Goal: Transaction & Acquisition: Book appointment/travel/reservation

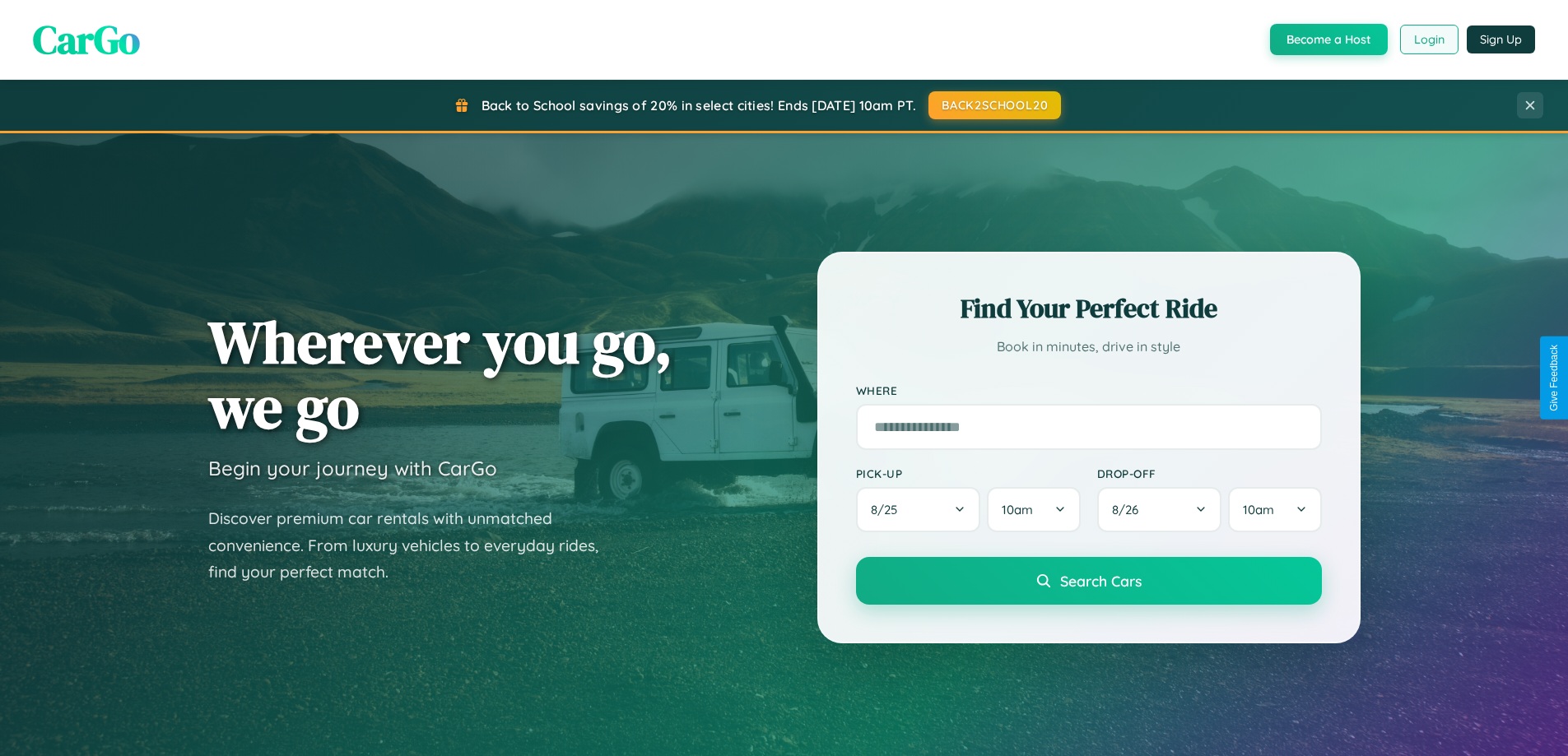
click at [1427, 40] on button "Login" at bounding box center [1429, 39] width 58 height 30
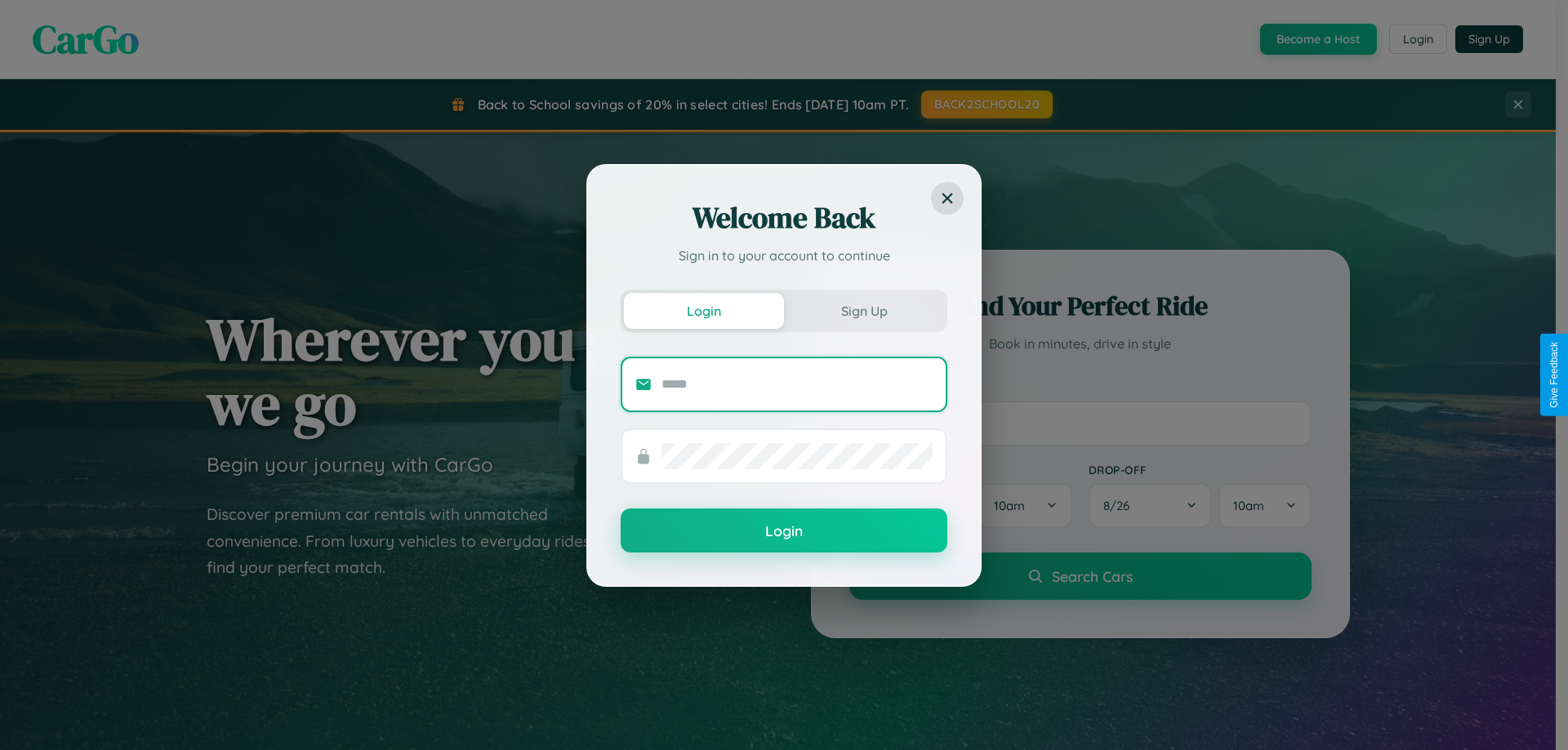
click at [797, 384] on input "text" at bounding box center [797, 384] width 272 height 26
type input "**********"
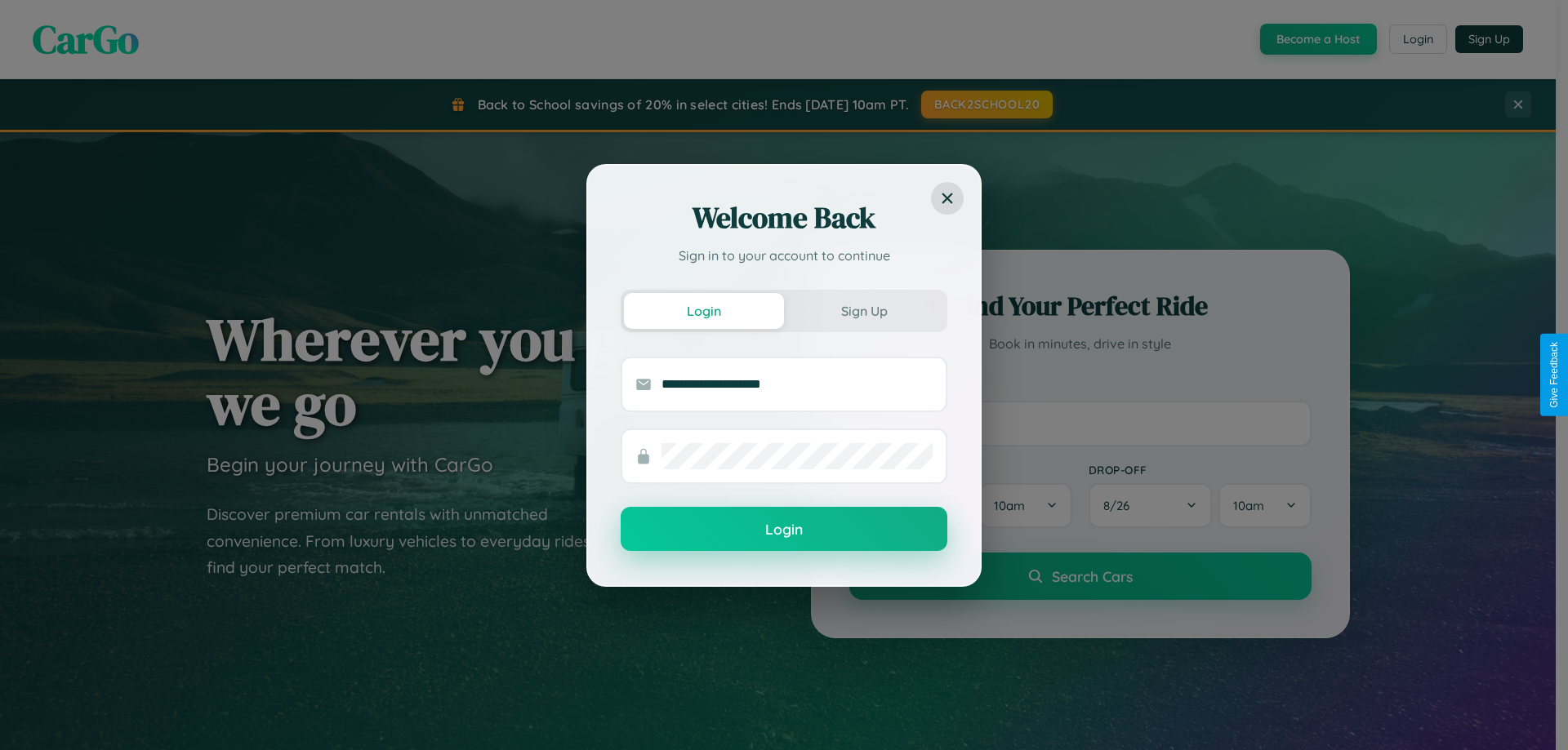
click at [784, 530] on button "Login" at bounding box center [784, 530] width 327 height 44
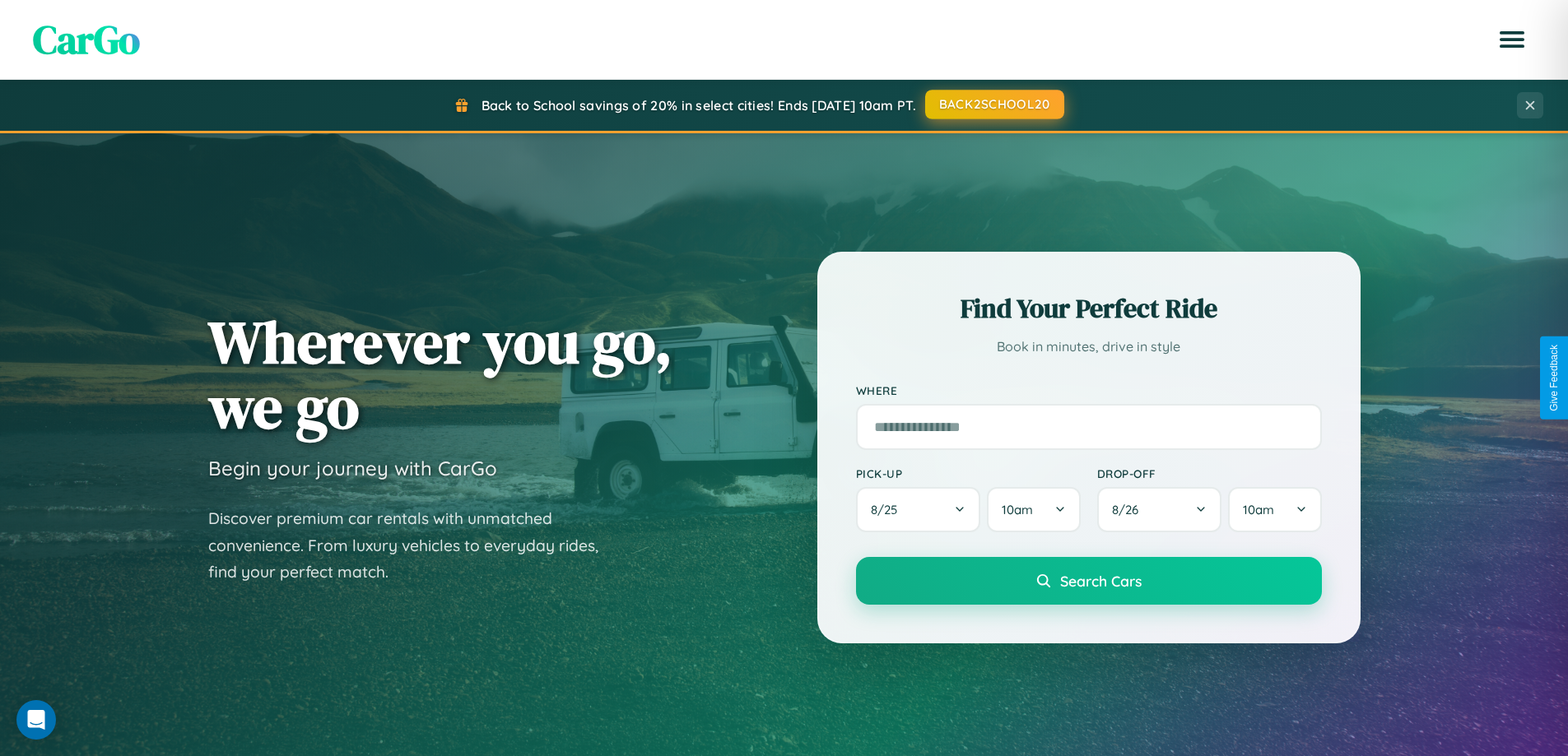
click at [994, 106] on button "BACK2SCHOOL20" at bounding box center [994, 104] width 139 height 30
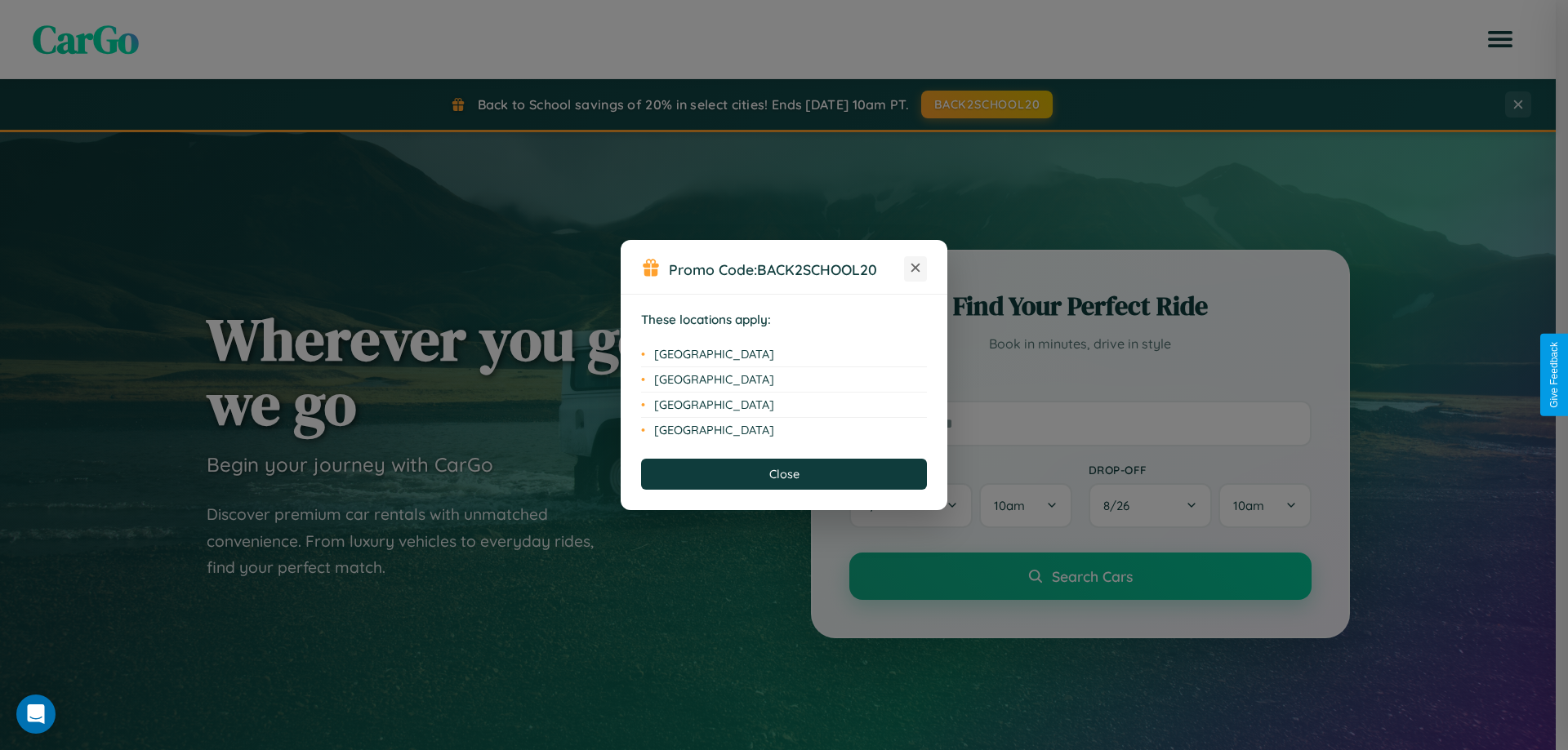
click at [916, 269] on icon at bounding box center [915, 268] width 9 height 9
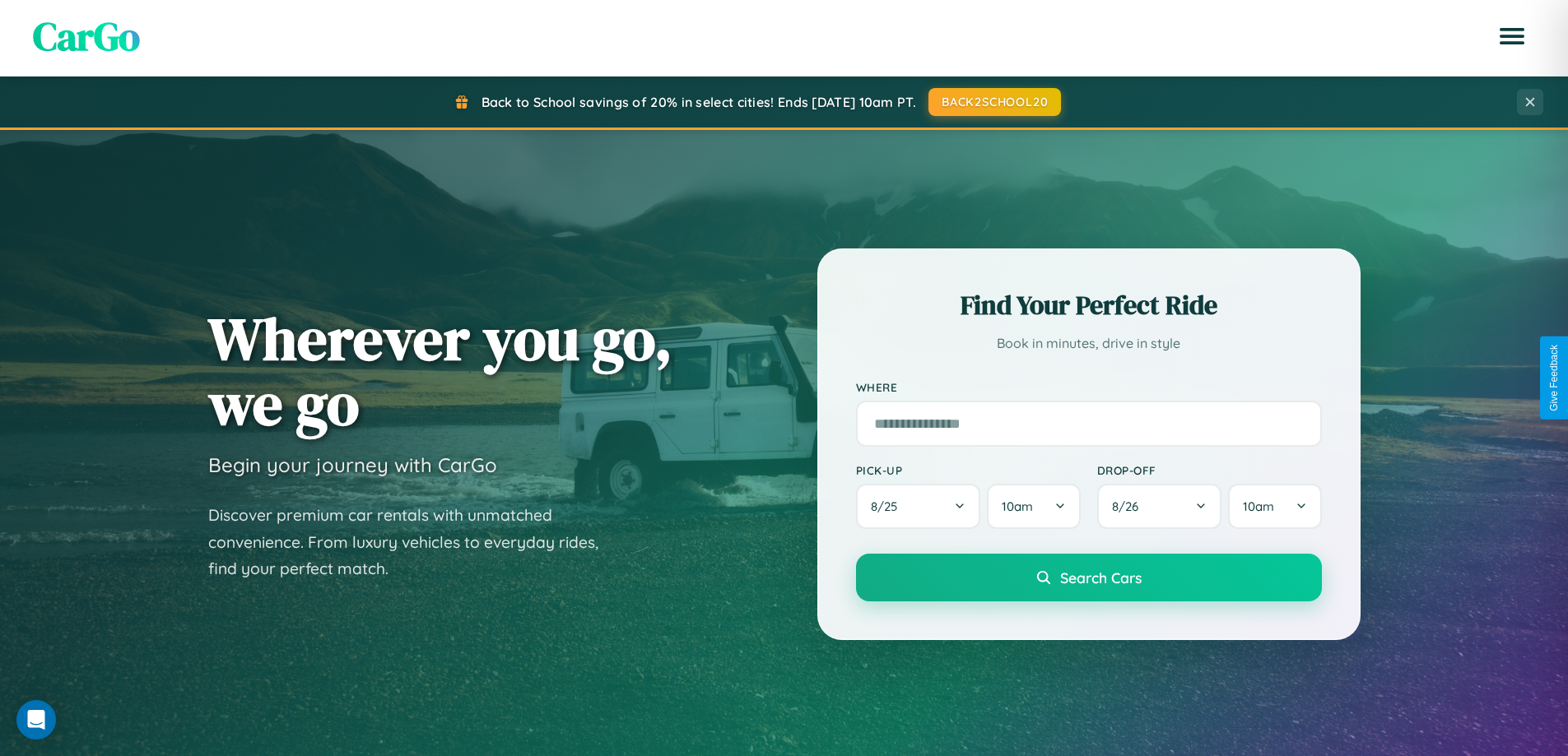
scroll to position [3167, 0]
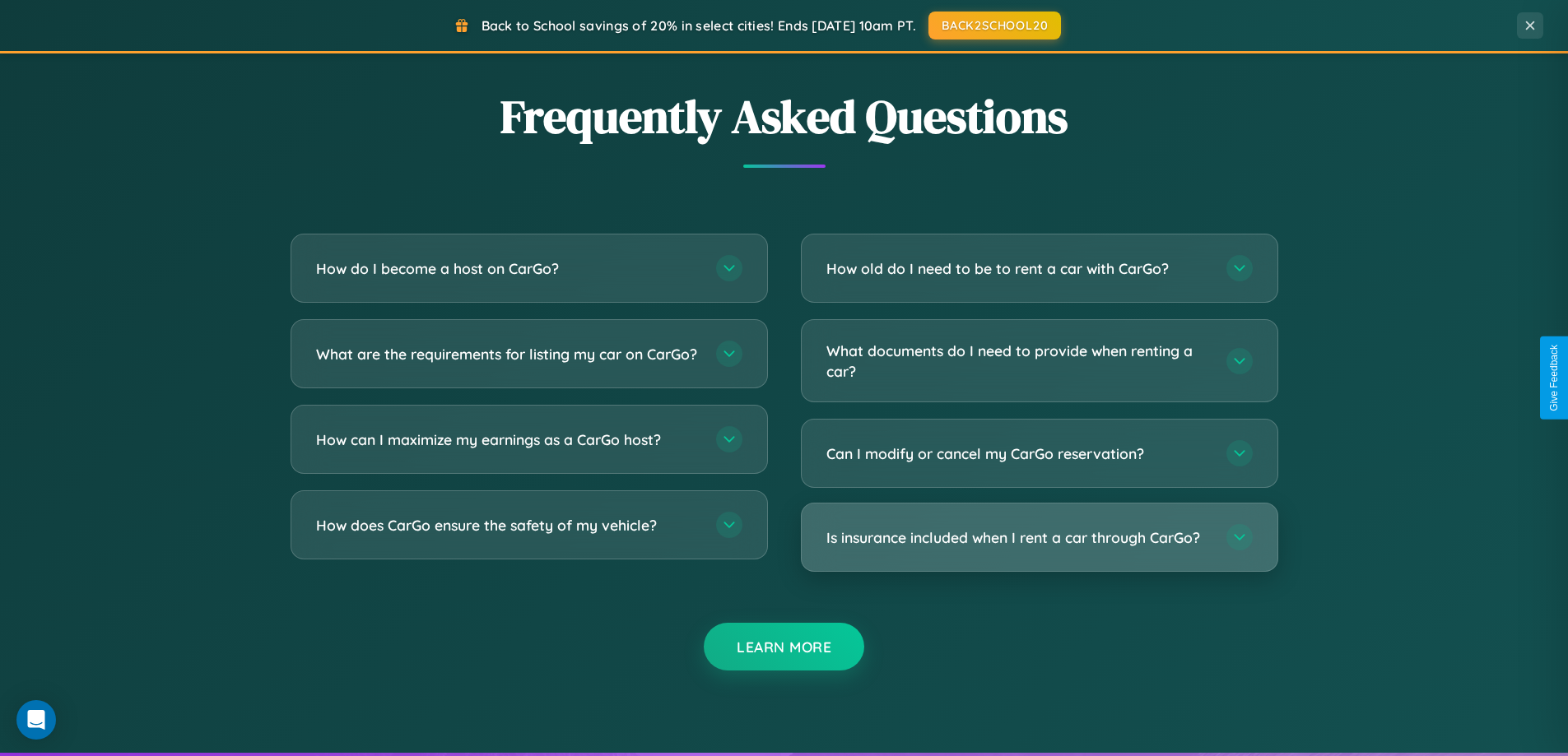
click at [1038, 539] on h3 "Is insurance included when I rent a car through CarGo?" at bounding box center [1017, 538] width 383 height 20
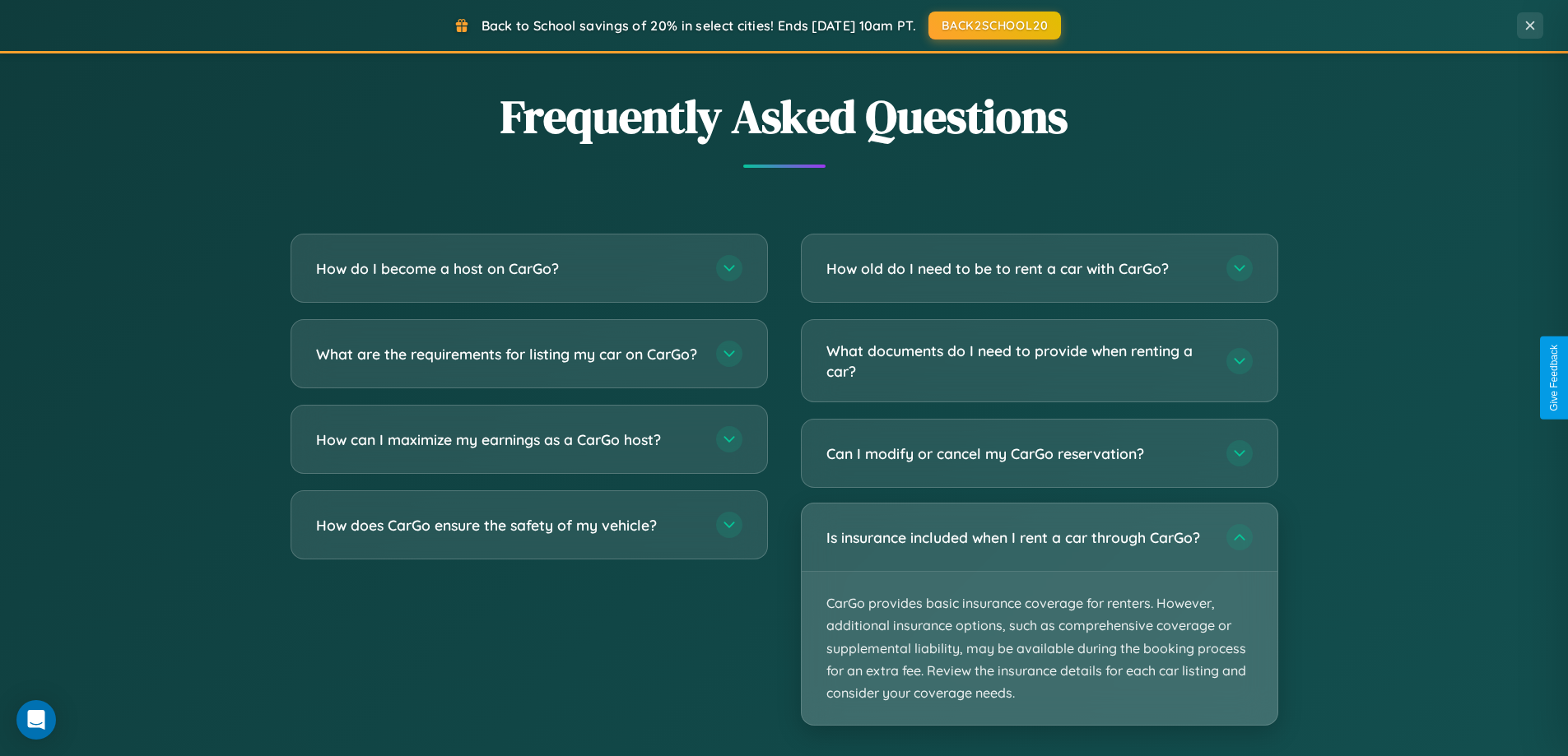
click at [1038, 614] on p "CarGo provides basic insurance coverage for renters. However, additional insura…" at bounding box center [1039, 648] width 475 height 153
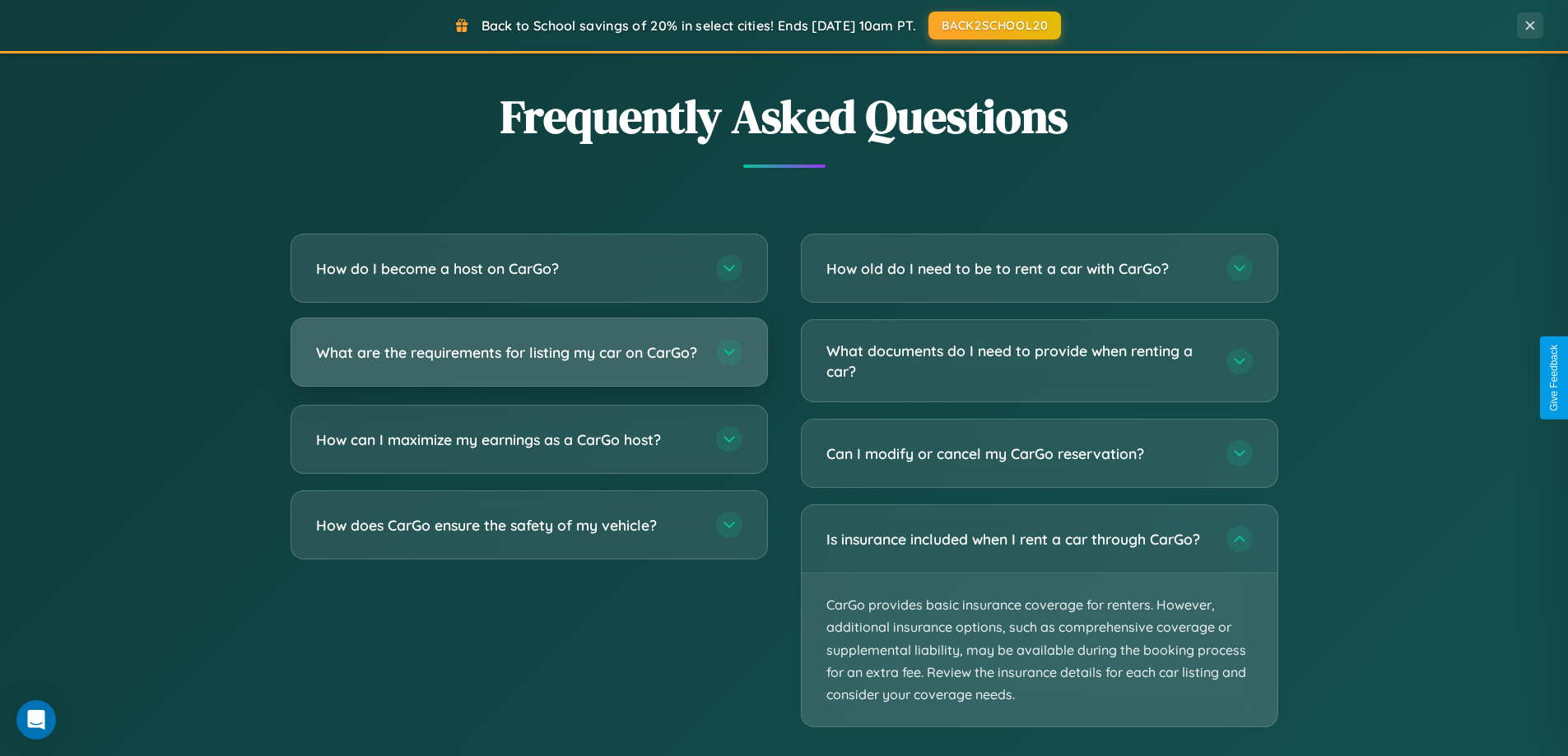
click at [528, 360] on h3 "What are the requirements for listing my car on CarGo?" at bounding box center [507, 352] width 383 height 20
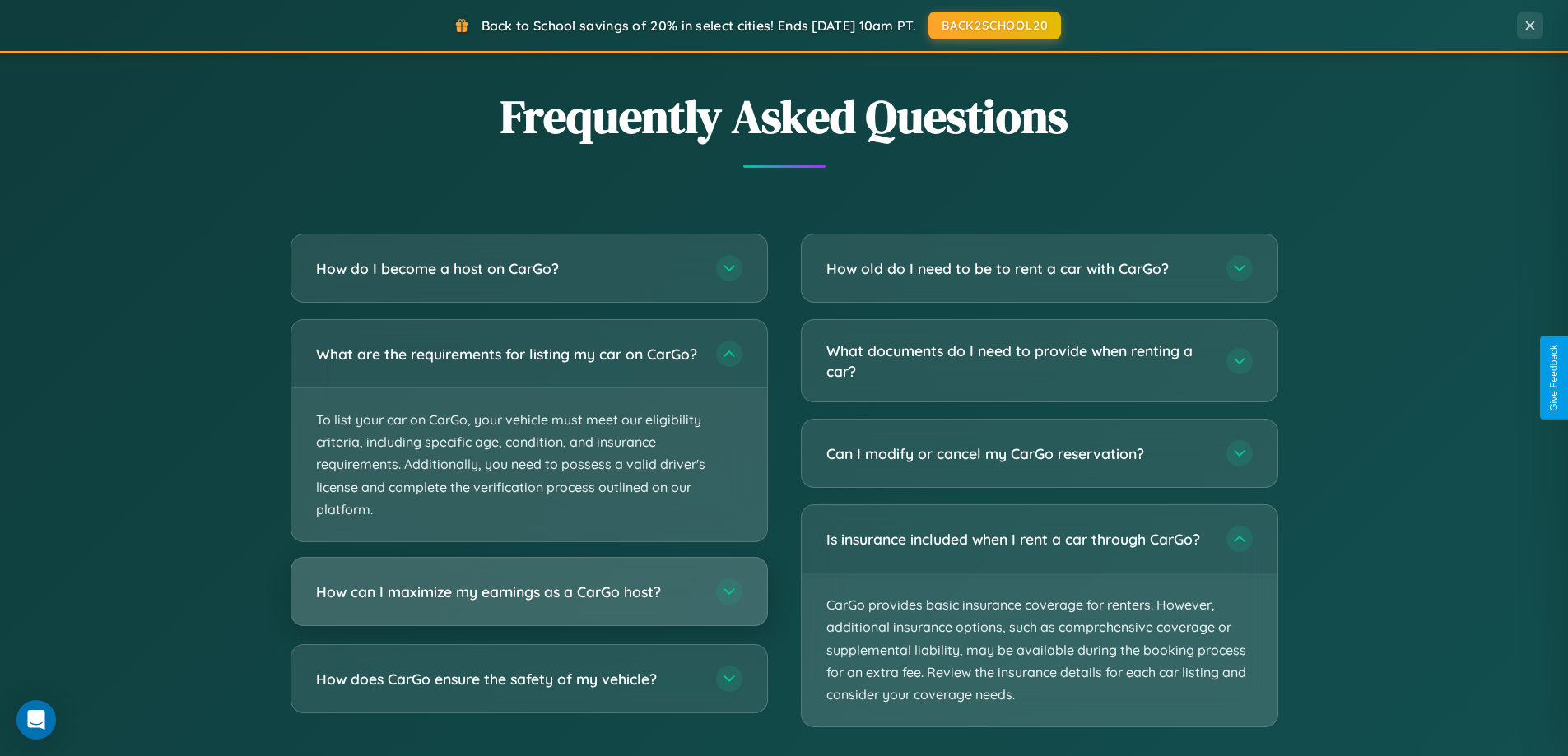
click at [528, 603] on h3 "How can I maximize my earnings as a CarGo host?" at bounding box center [507, 592] width 383 height 20
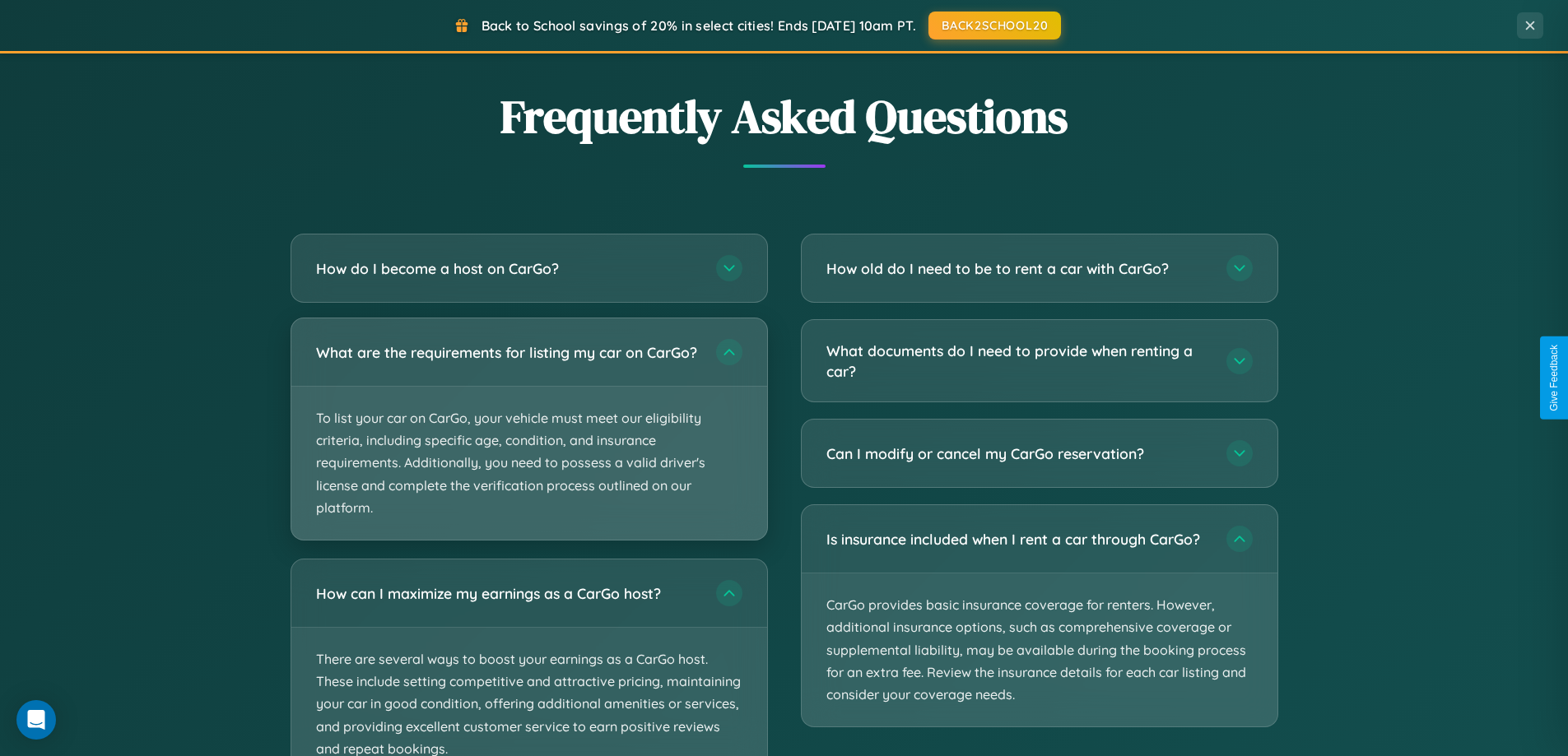
click at [528, 438] on p "To list your car on CarGo, your vehicle must meet our eligibility criteria, inc…" at bounding box center [529, 464] width 475 height 153
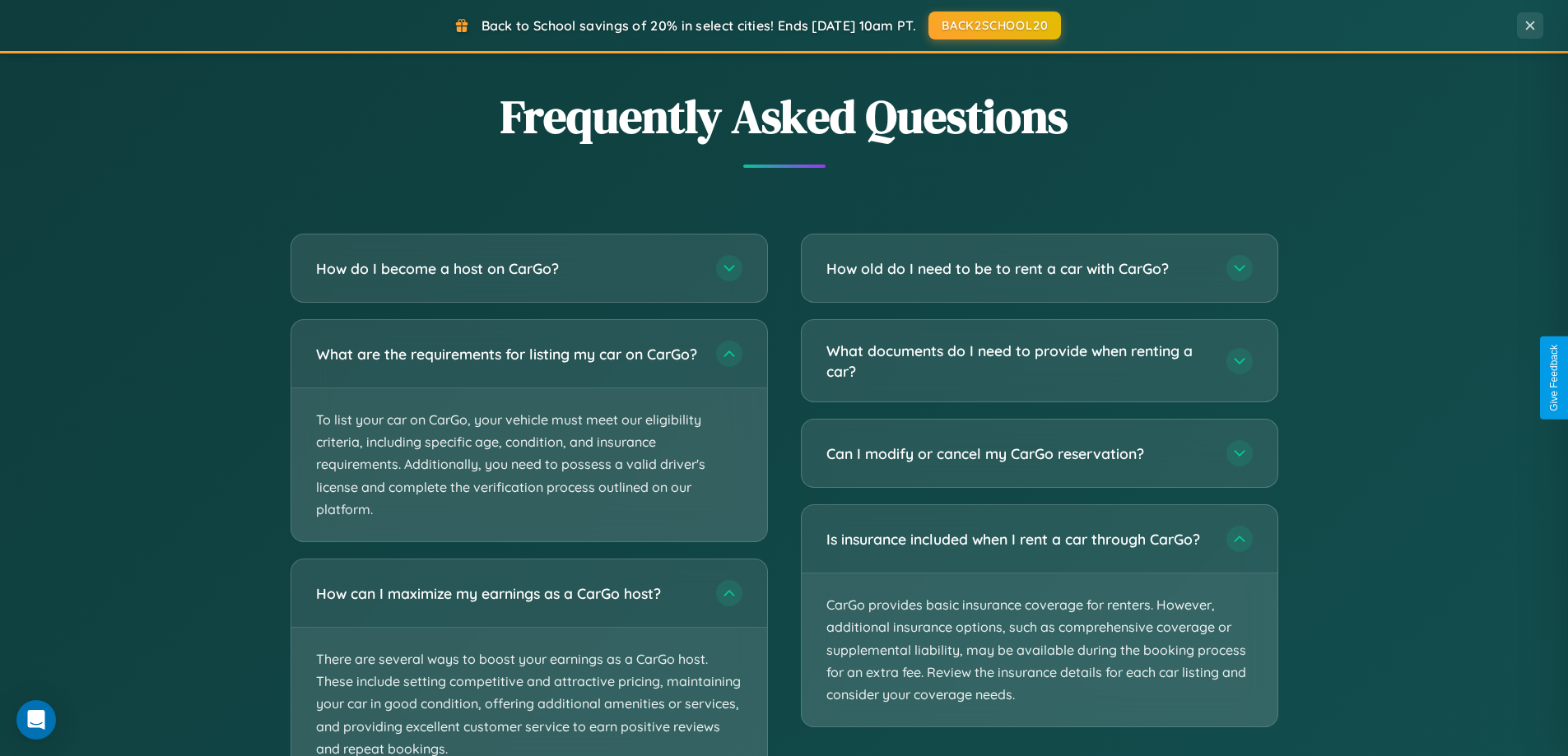
scroll to position [3292, 0]
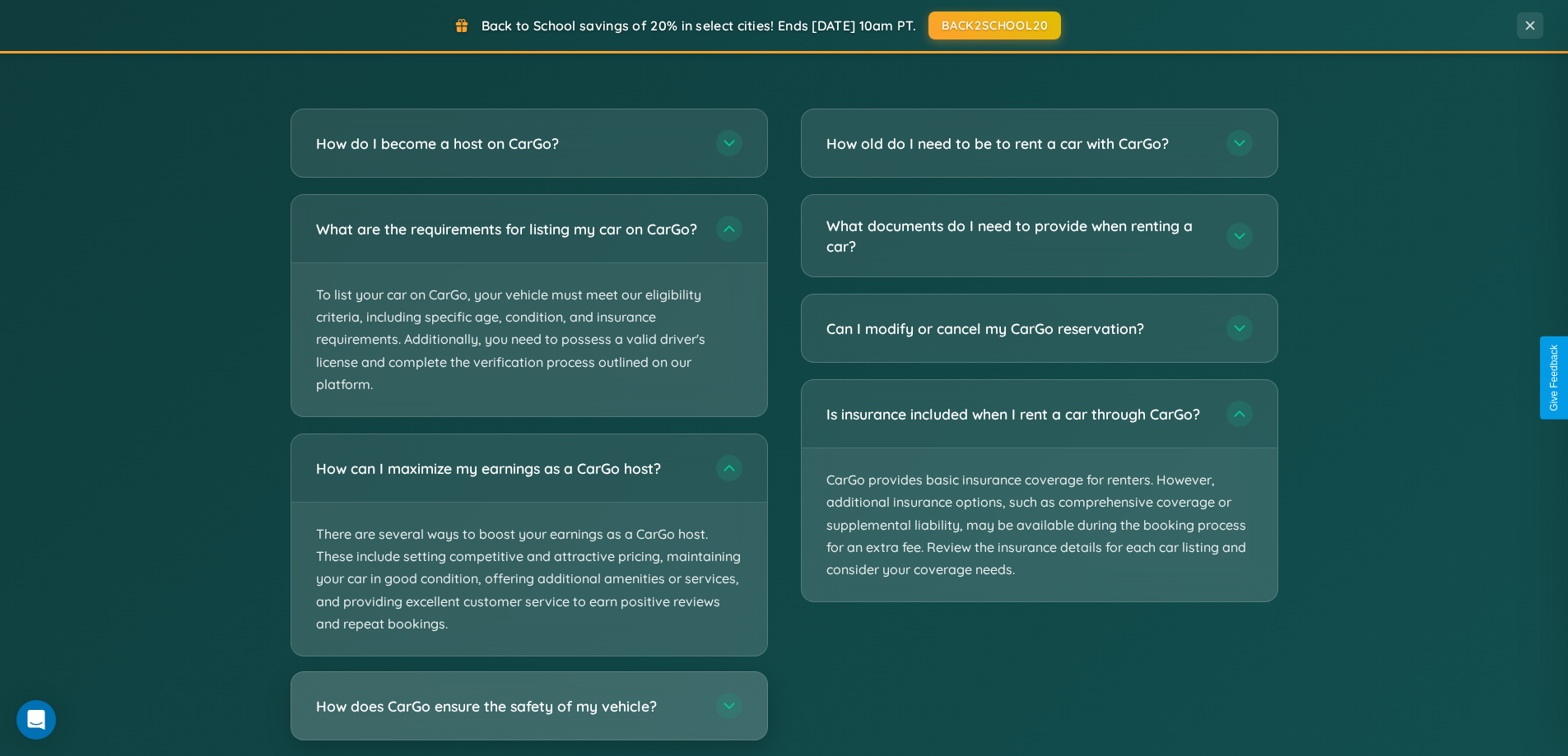
click at [528, 717] on h3 "How does CarGo ensure the safety of my vehicle?" at bounding box center [507, 706] width 383 height 20
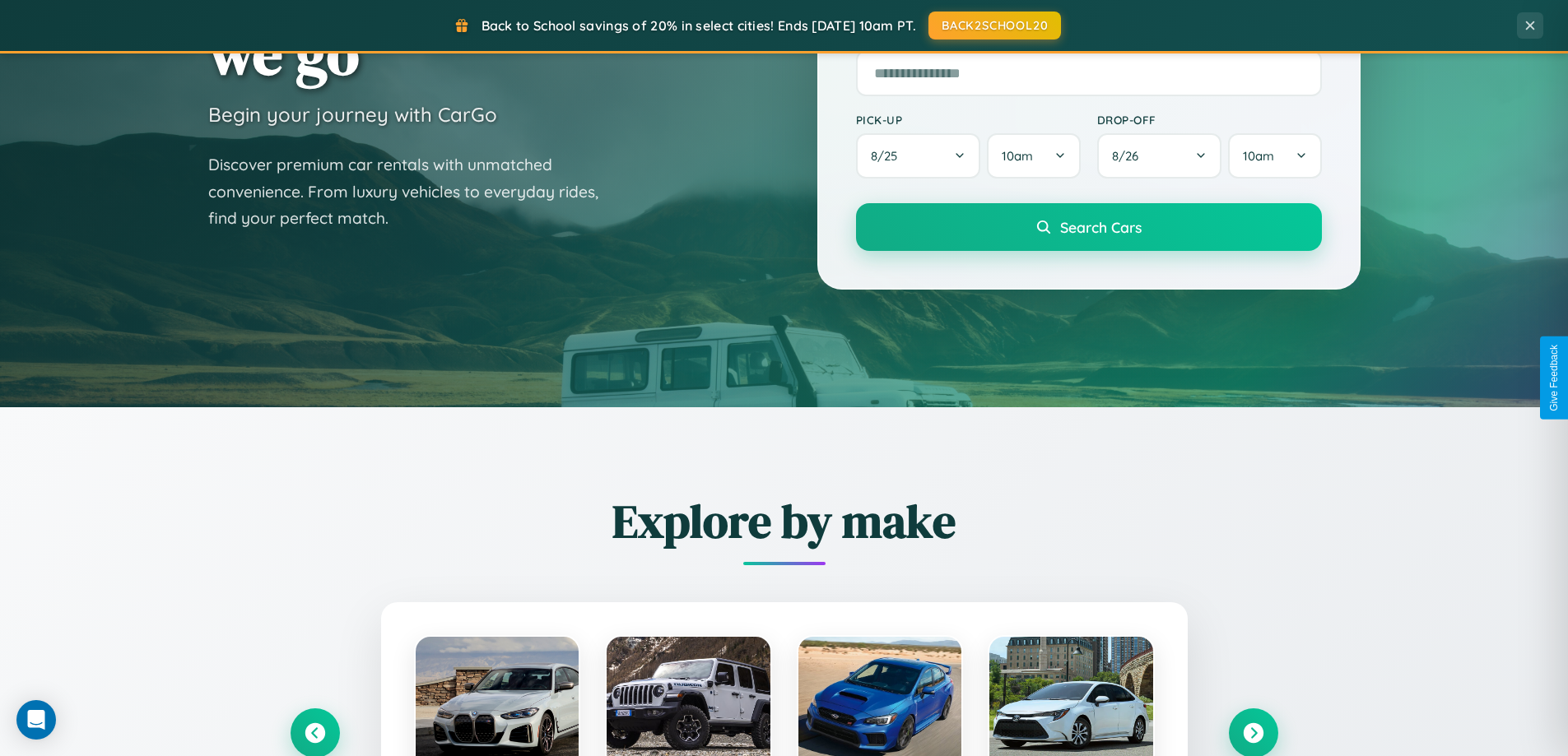
scroll to position [49, 0]
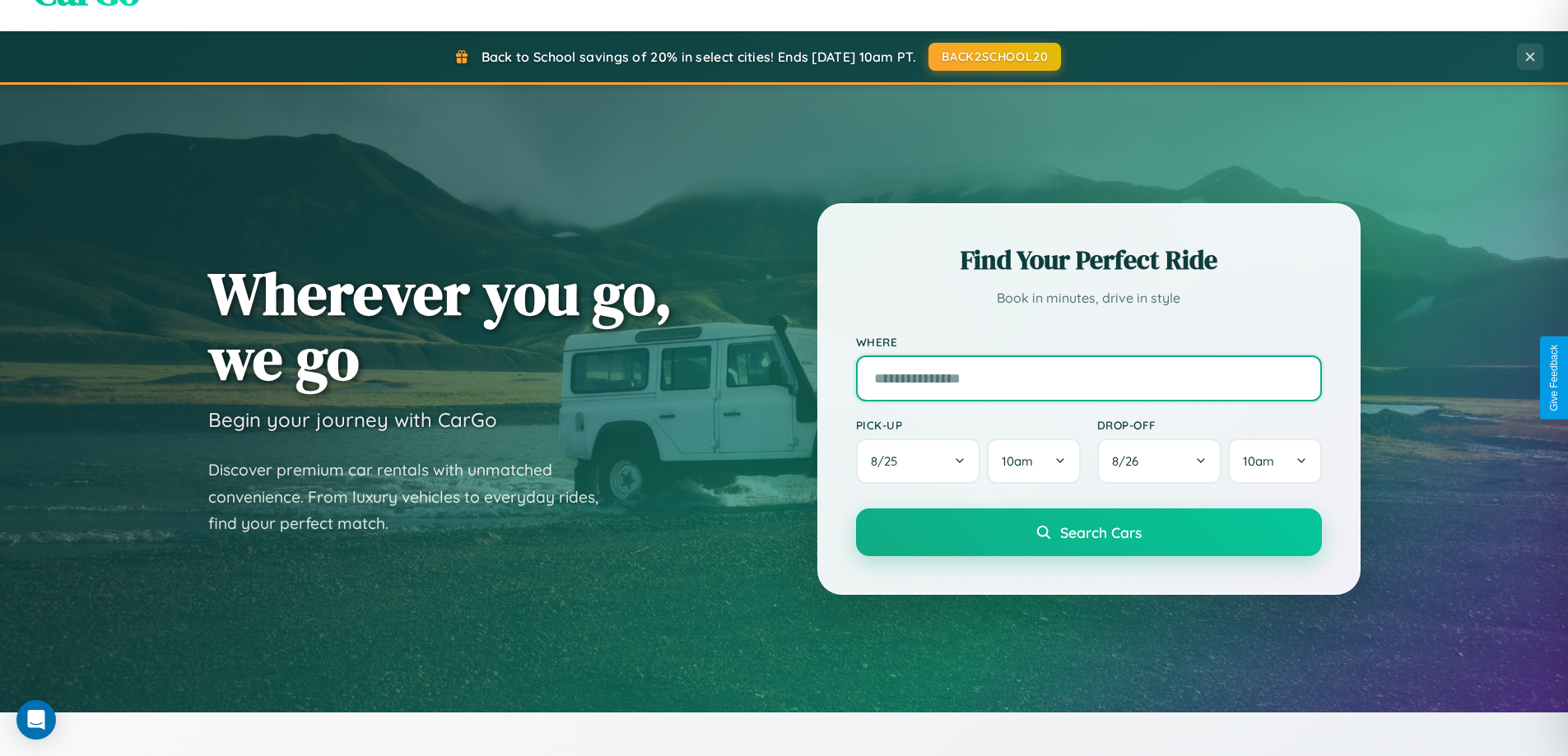
click at [1088, 378] on input "text" at bounding box center [1089, 378] width 466 height 46
type input "******"
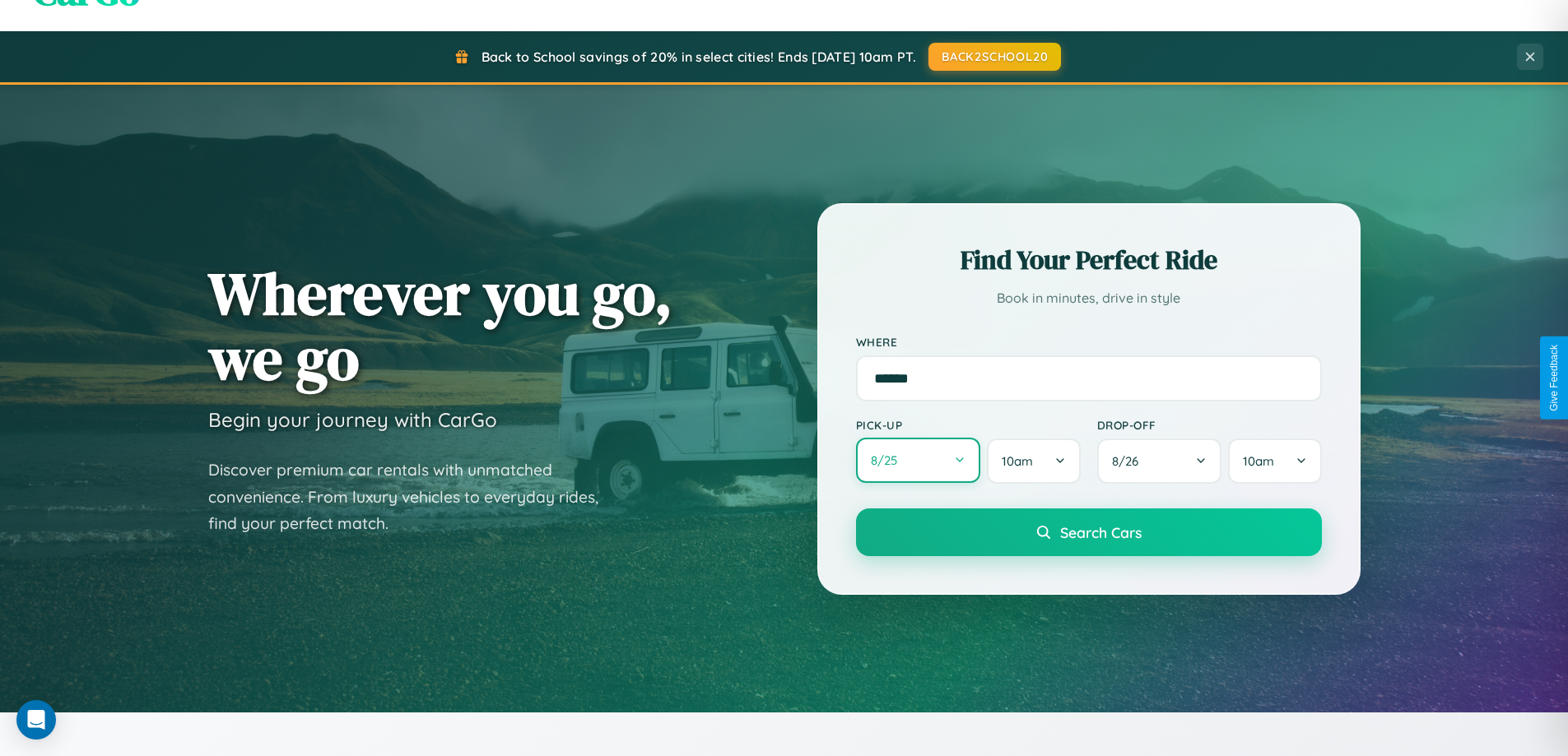
click at [918, 462] on button "8 / 25" at bounding box center [918, 460] width 125 height 46
select select "*"
select select "****"
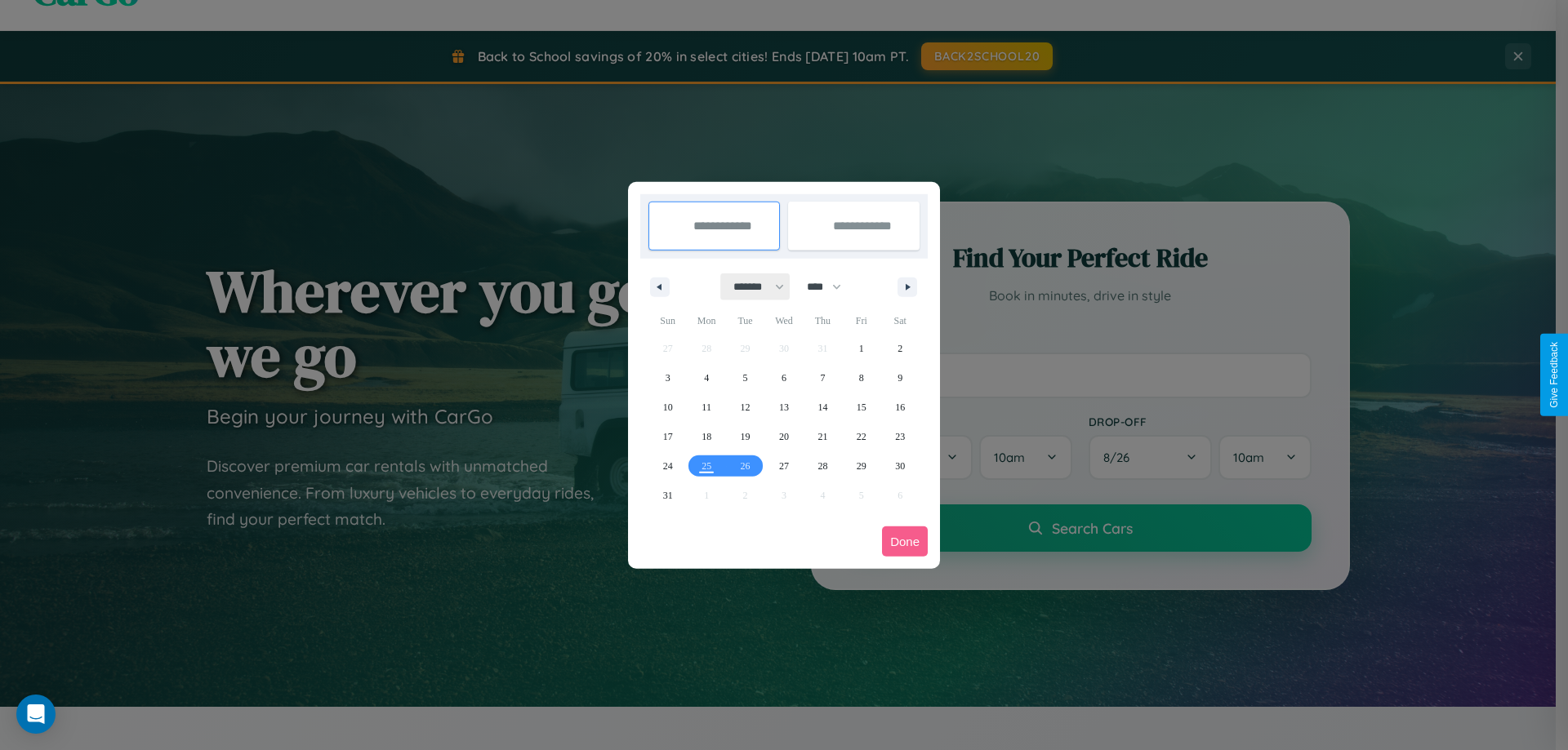
drag, startPoint x: 751, startPoint y: 287, endPoint x: 784, endPoint y: 327, distance: 51.9
click at [751, 287] on select "******* ******** ***** ***** *** **** **** ****** ********* ******* ******** **…" at bounding box center [756, 287] width 69 height 27
select select "*"
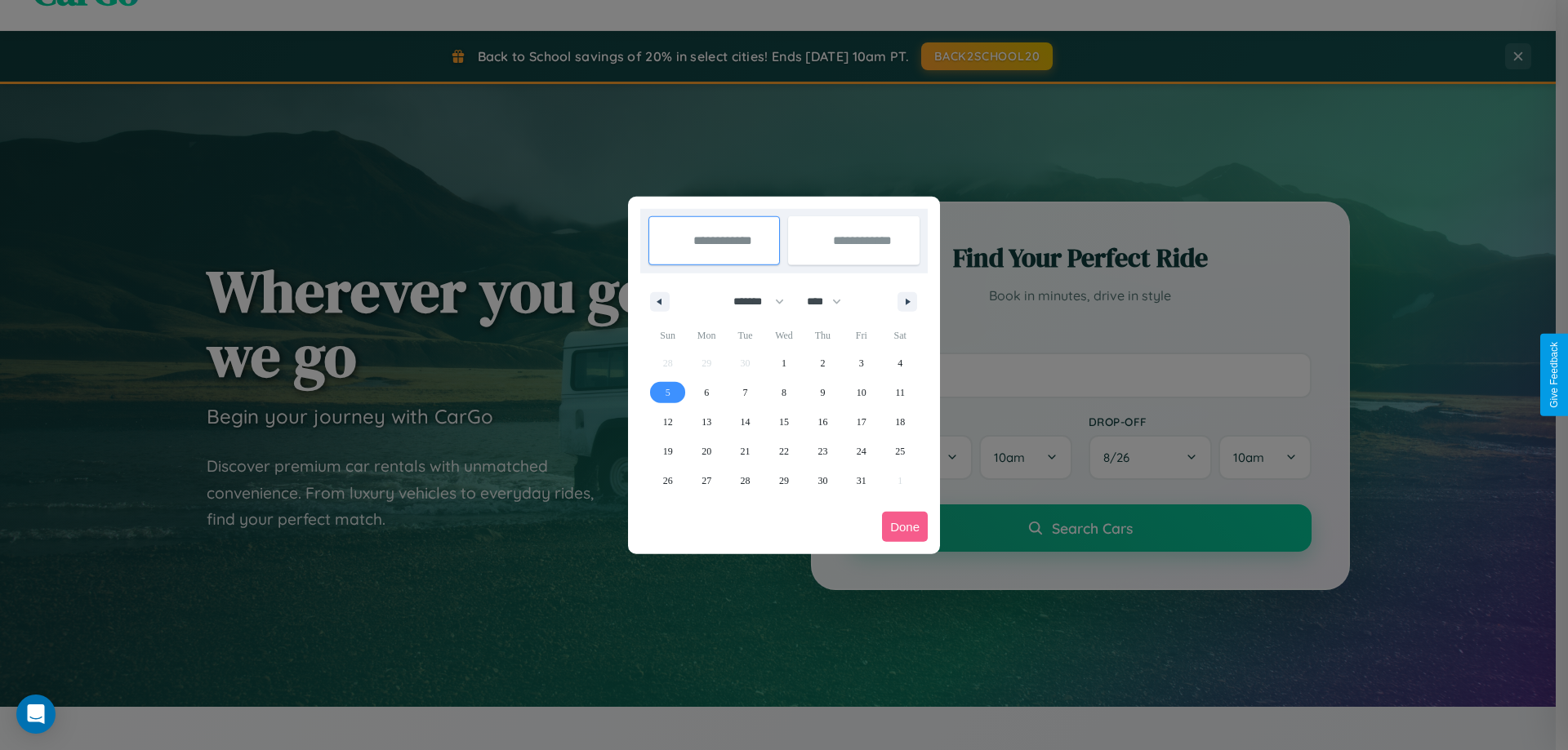
click at [667, 392] on span "5" at bounding box center [667, 393] width 5 height 30
type input "**********"
click at [745, 422] on span "14" at bounding box center [745, 422] width 10 height 30
type input "**********"
click at [905, 527] on button "Done" at bounding box center [904, 527] width 45 height 30
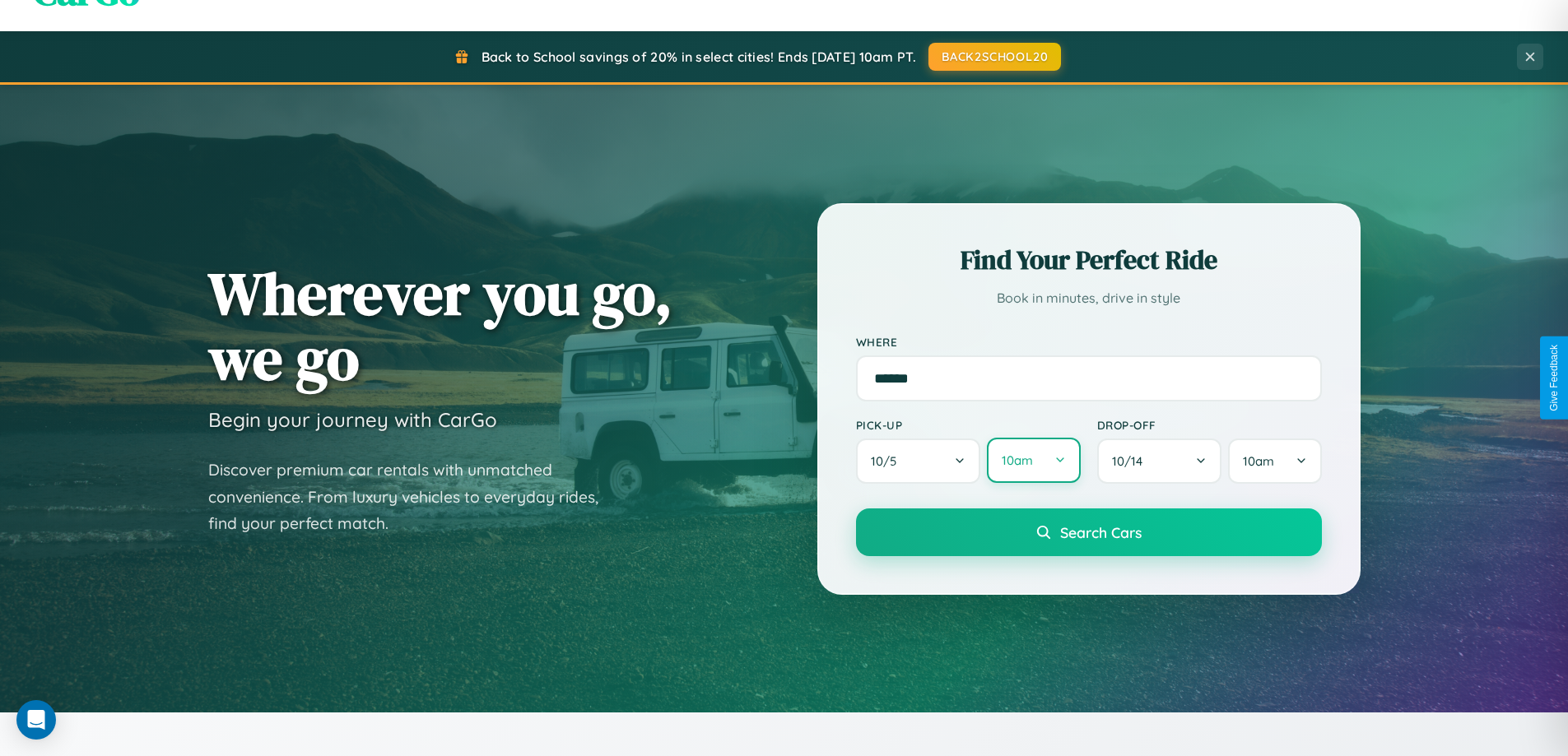
click at [1032, 462] on button "10am" at bounding box center [1033, 460] width 93 height 46
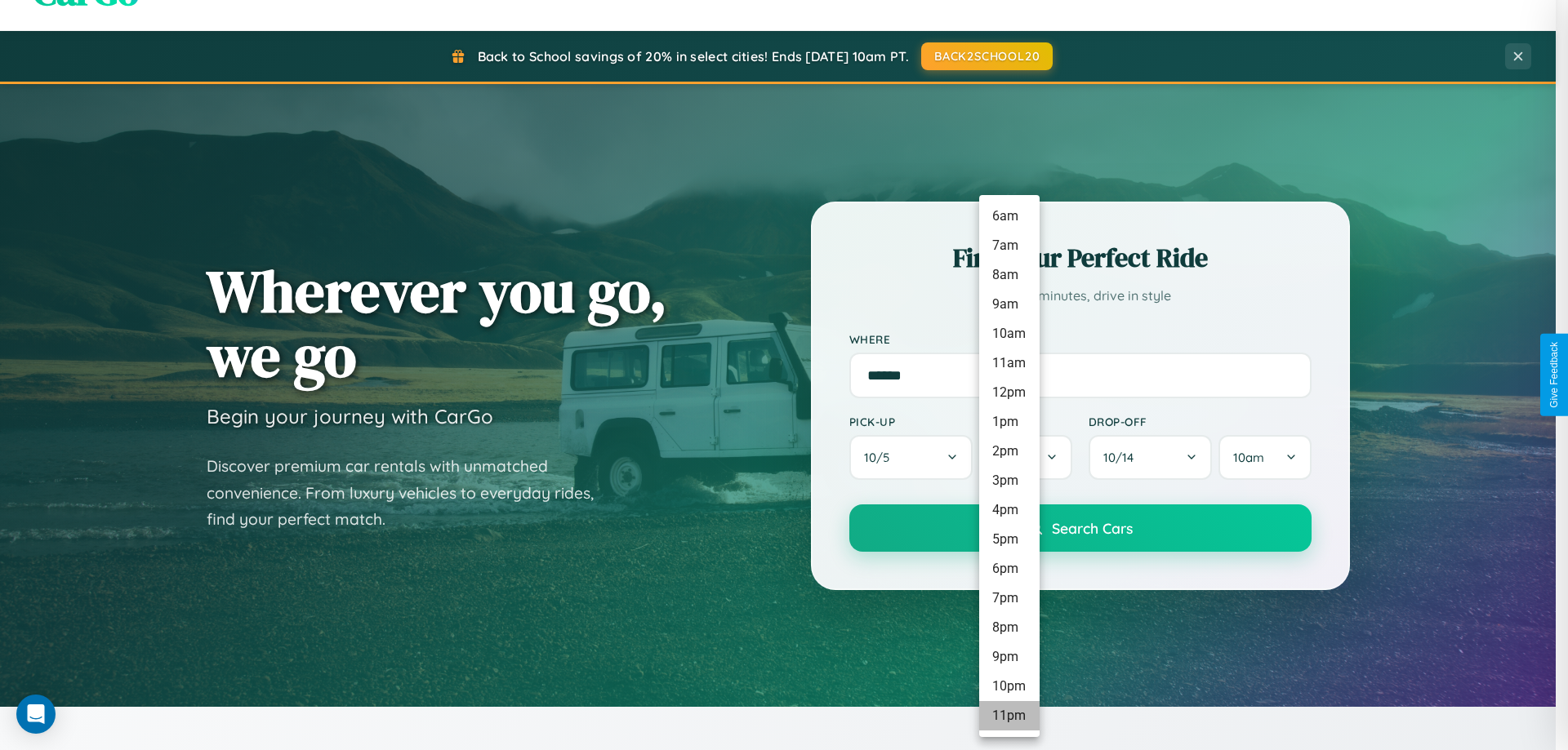
click at [1008, 716] on li "11pm" at bounding box center [1009, 715] width 61 height 30
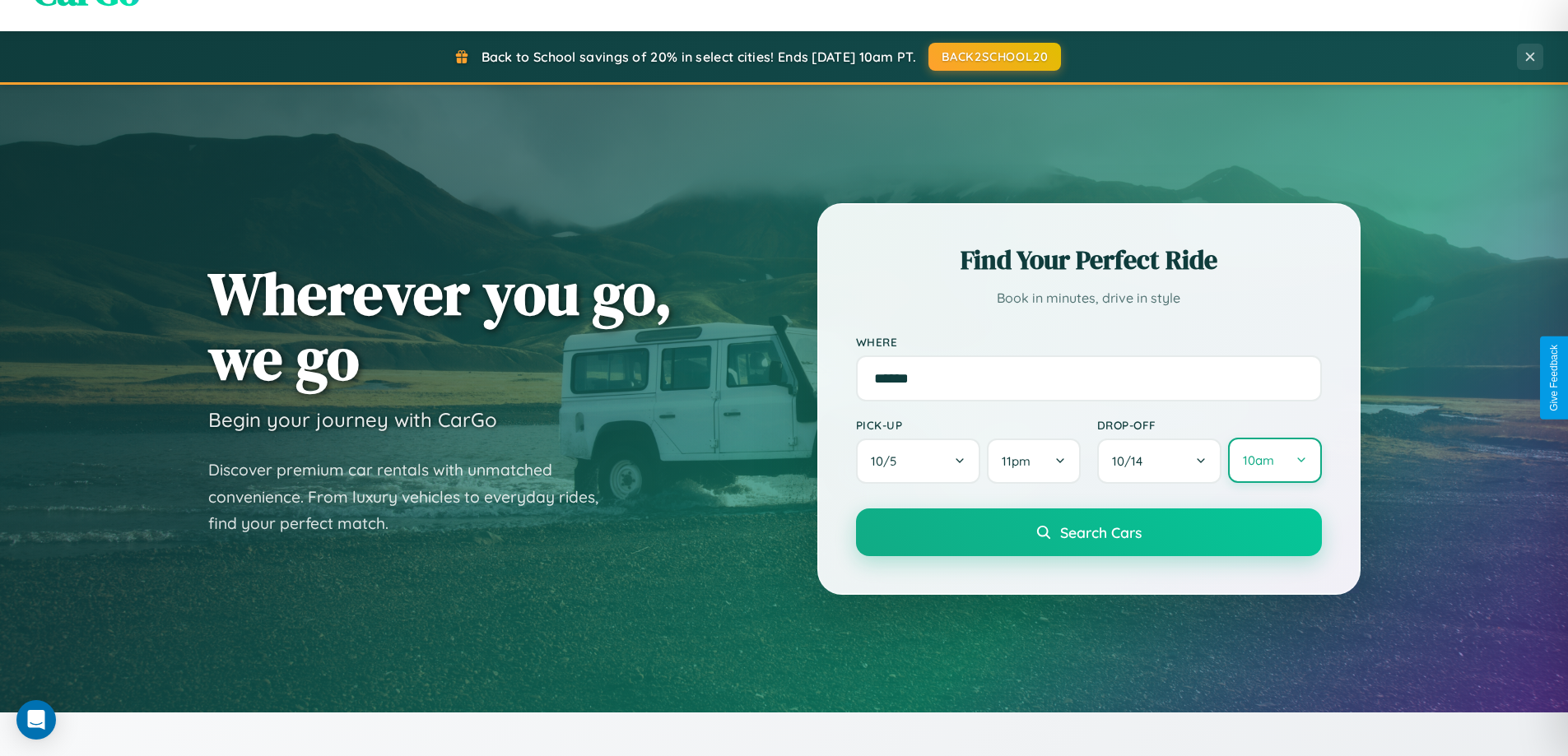
click at [1274, 461] on button "10am" at bounding box center [1274, 460] width 93 height 46
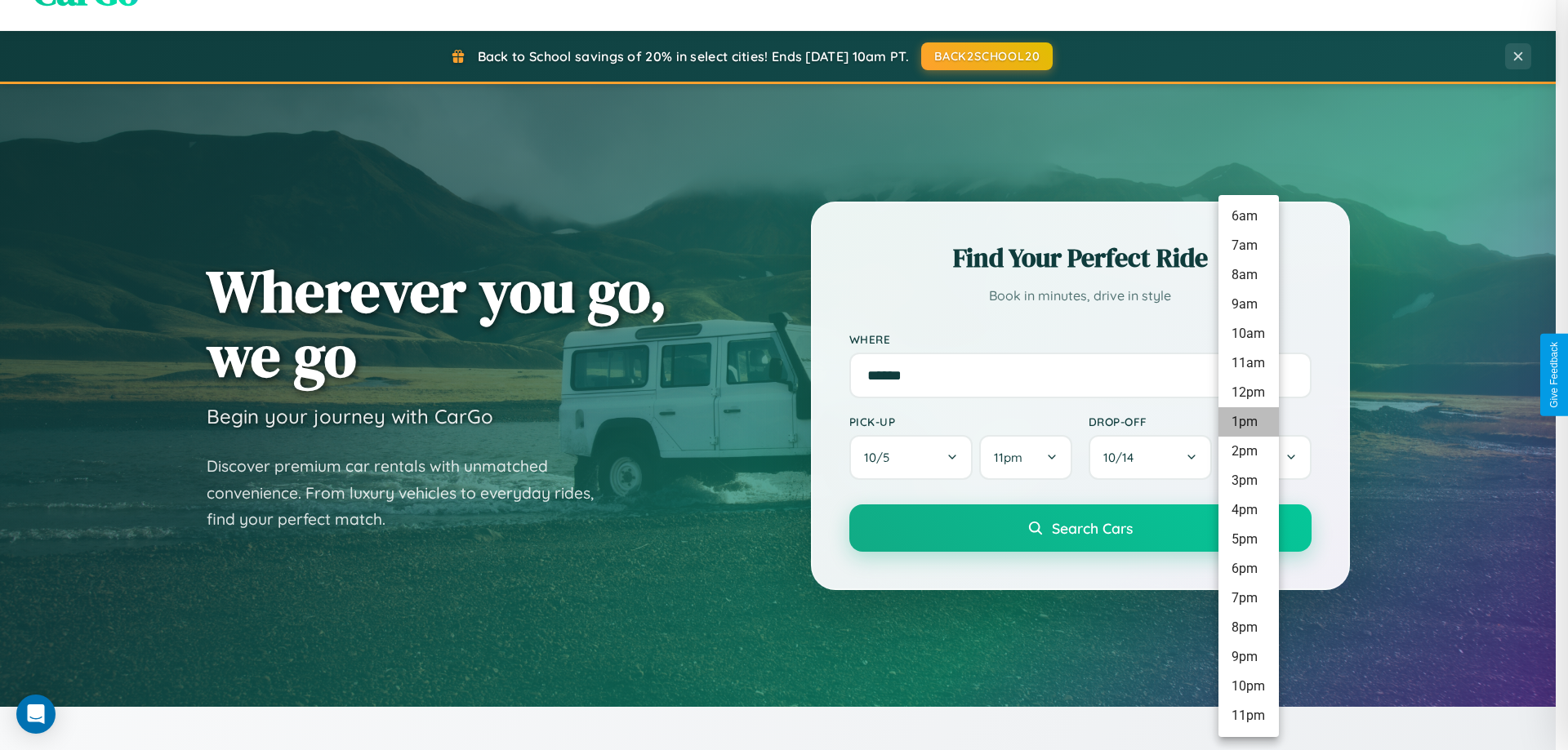
click at [1248, 422] on li "1pm" at bounding box center [1248, 422] width 61 height 30
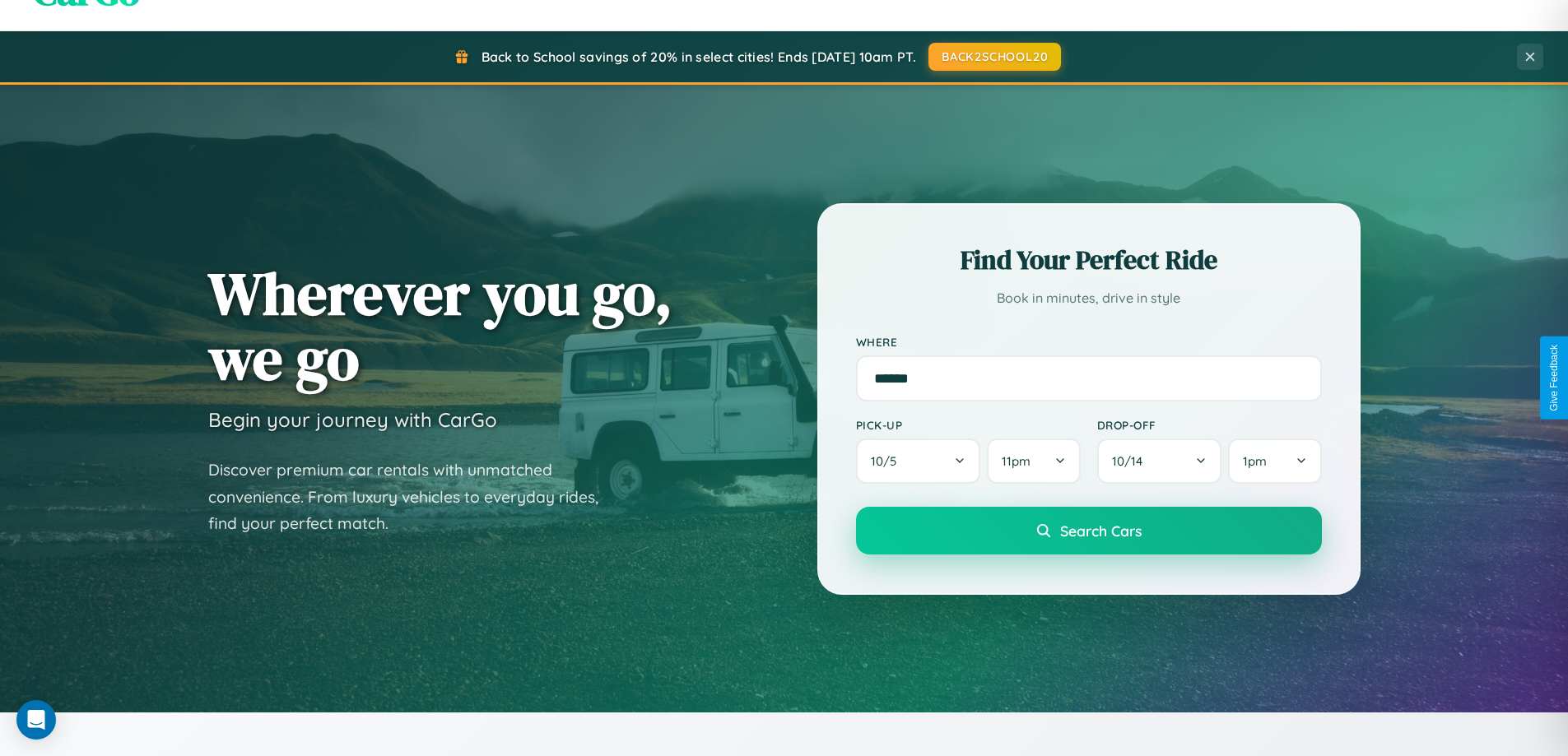
click at [1088, 532] on span "Search Cars" at bounding box center [1100, 531] width 82 height 18
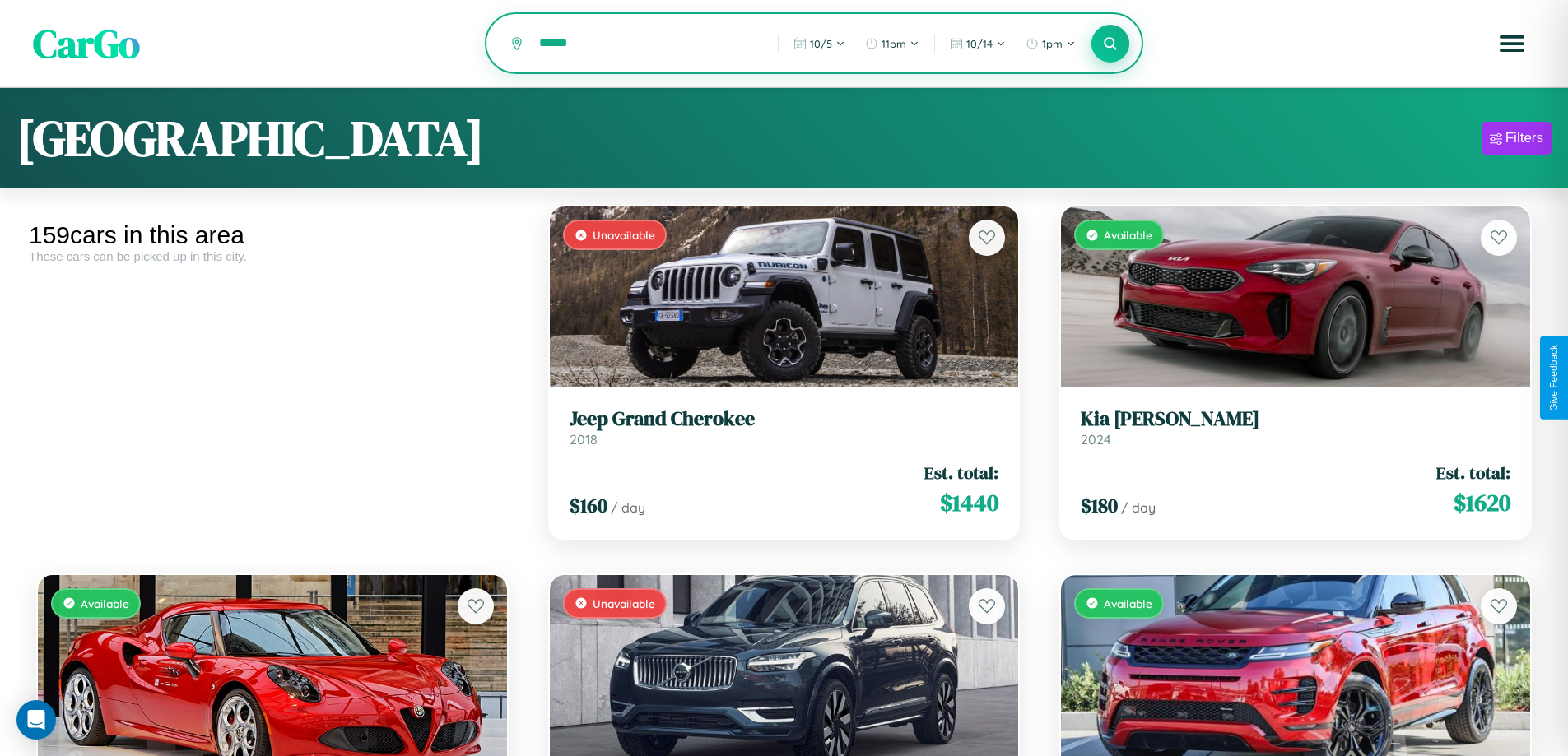
type input "******"
click at [1110, 45] on icon at bounding box center [1110, 43] width 16 height 16
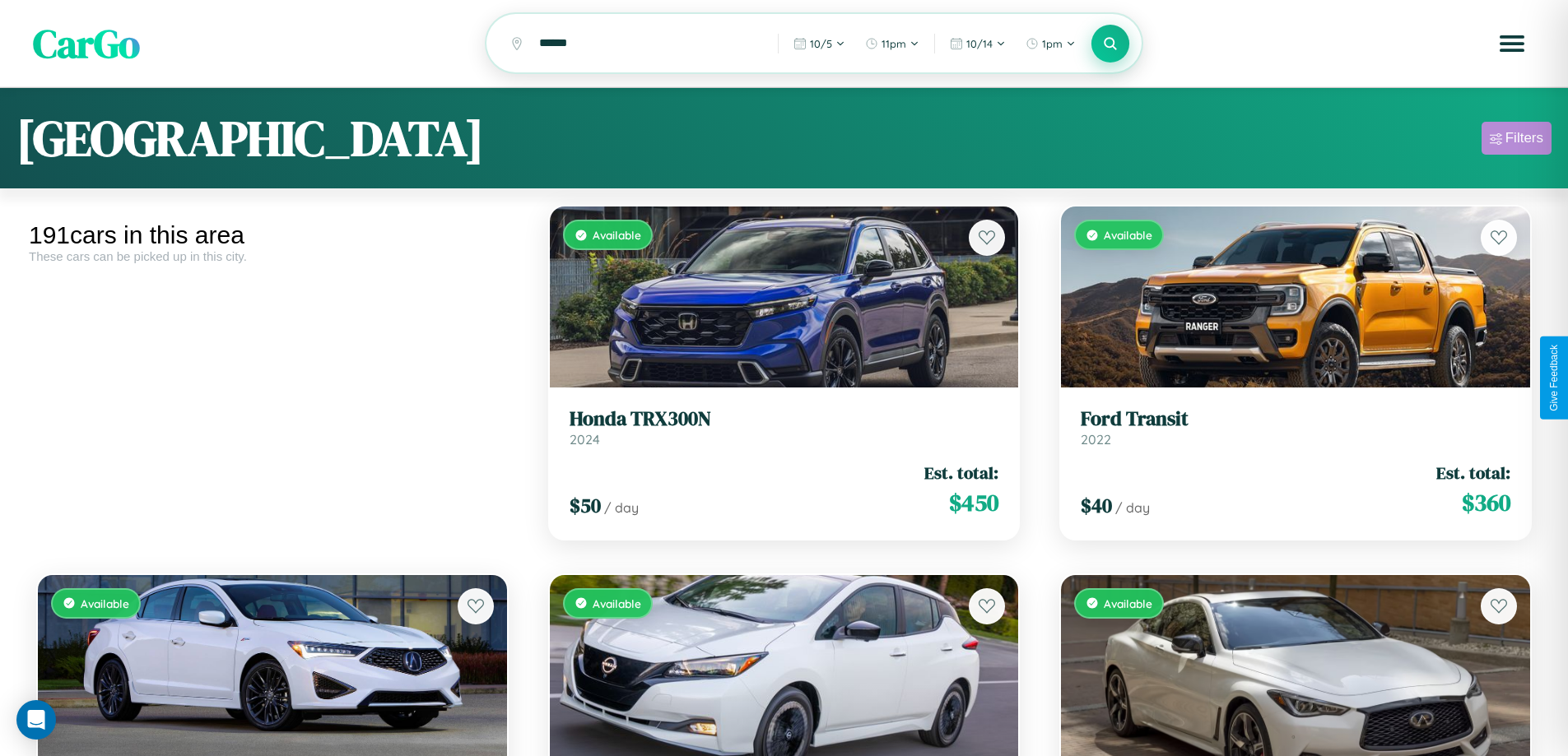
click at [1516, 141] on div "Filters" at bounding box center [1523, 138] width 38 height 16
